Goal: Check status: Check status

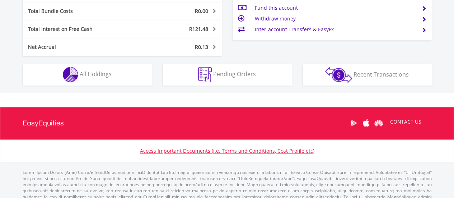
scroll to position [426, 0]
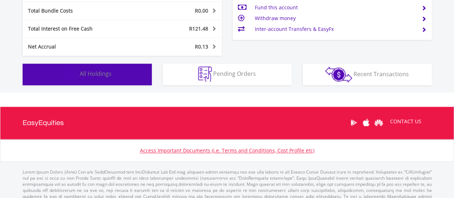
click at [131, 74] on button "Holdings All Holdings" at bounding box center [87, 75] width 129 height 22
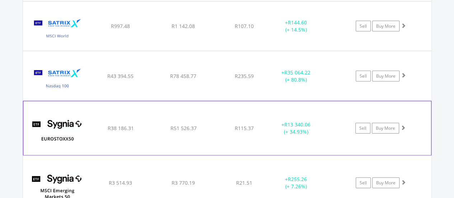
scroll to position [770, 0]
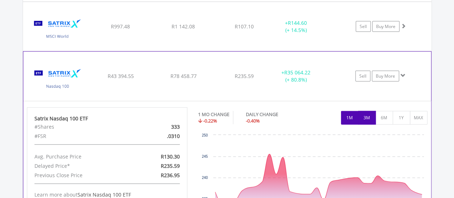
click at [362, 112] on button "3M" at bounding box center [367, 118] width 18 height 14
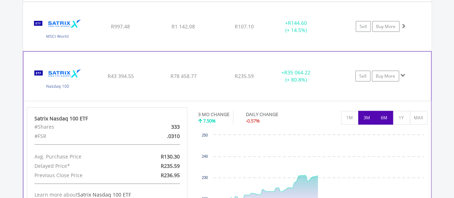
click at [388, 115] on button "6M" at bounding box center [385, 118] width 18 height 14
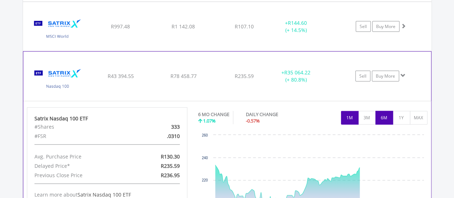
click at [358, 116] on button "1M" at bounding box center [350, 118] width 18 height 14
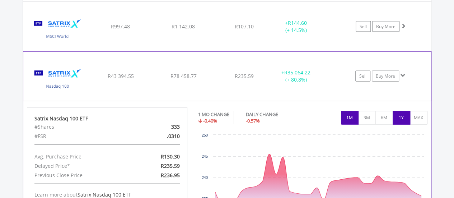
click at [397, 116] on button "1Y" at bounding box center [402, 118] width 18 height 14
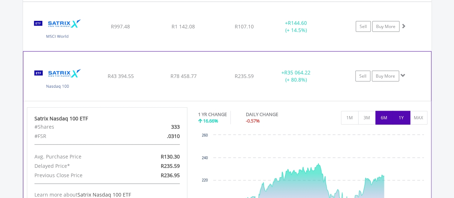
click at [387, 117] on button "6M" at bounding box center [385, 118] width 18 height 14
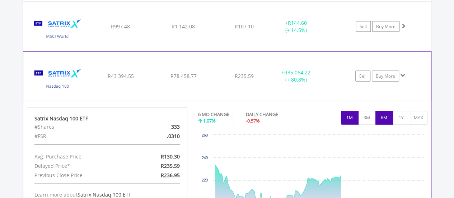
click at [358, 115] on button "1M" at bounding box center [350, 118] width 18 height 14
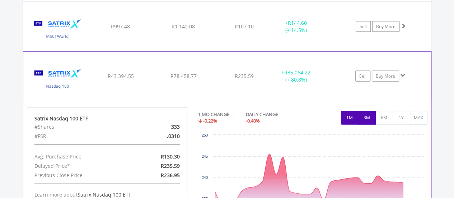
click at [366, 115] on button "3M" at bounding box center [367, 118] width 18 height 14
